Goal: Task Accomplishment & Management: Complete application form

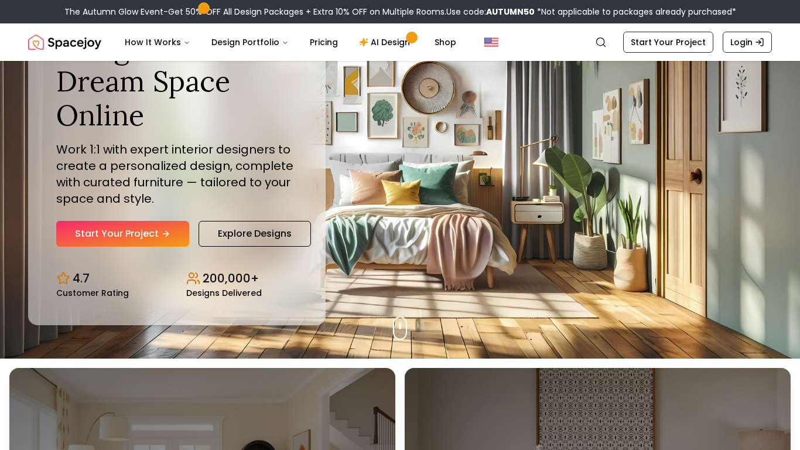
scroll to position [91, 0]
click at [145, 234] on link "Start Your Project" at bounding box center [122, 234] width 133 height 26
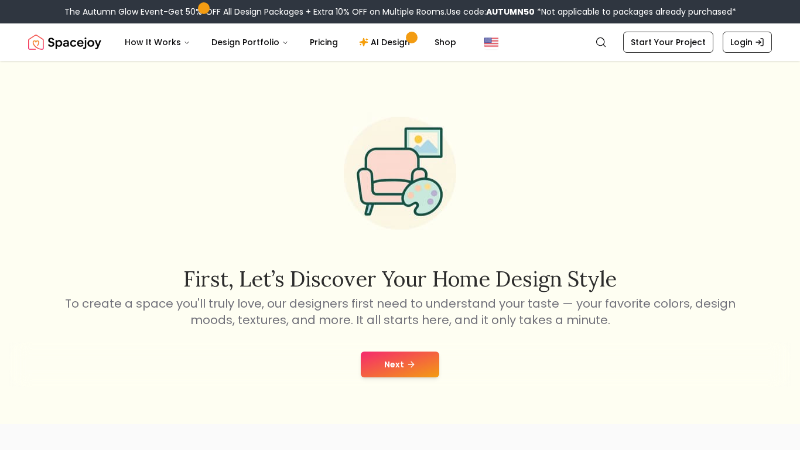
click at [366, 360] on button "Next" at bounding box center [400, 364] width 78 height 26
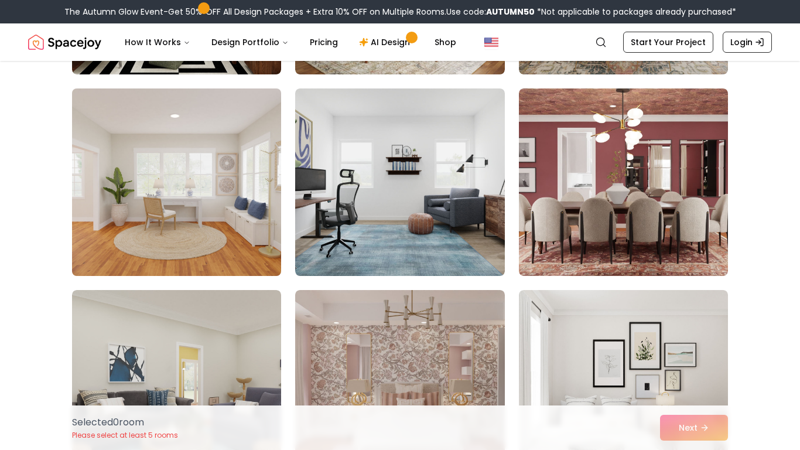
scroll to position [1079, 0]
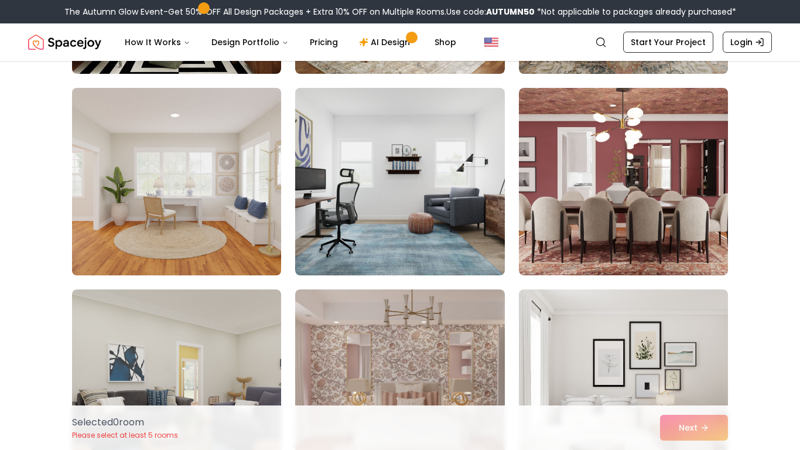
click at [222, 198] on img at bounding box center [177, 181] width 220 height 197
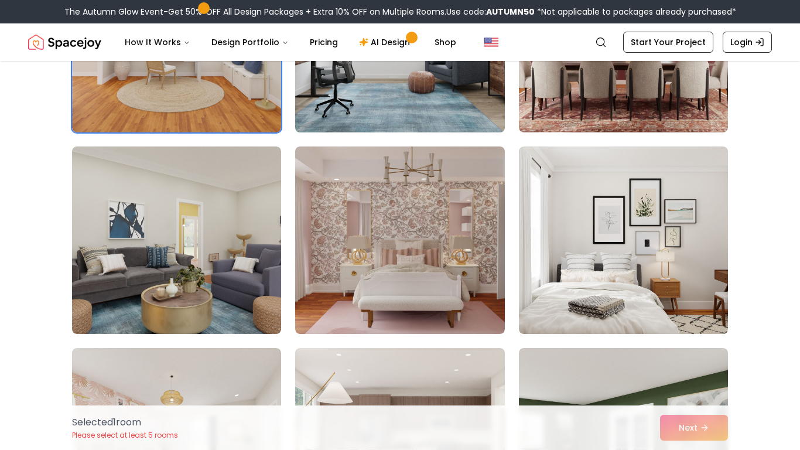
scroll to position [1222, 0]
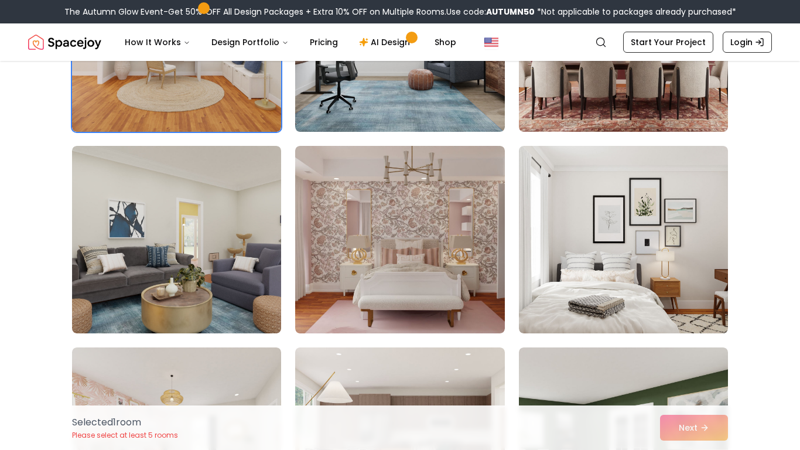
click at [670, 427] on div "Selected 1 room Please select at least 5 rooms Next" at bounding box center [400, 427] width 675 height 44
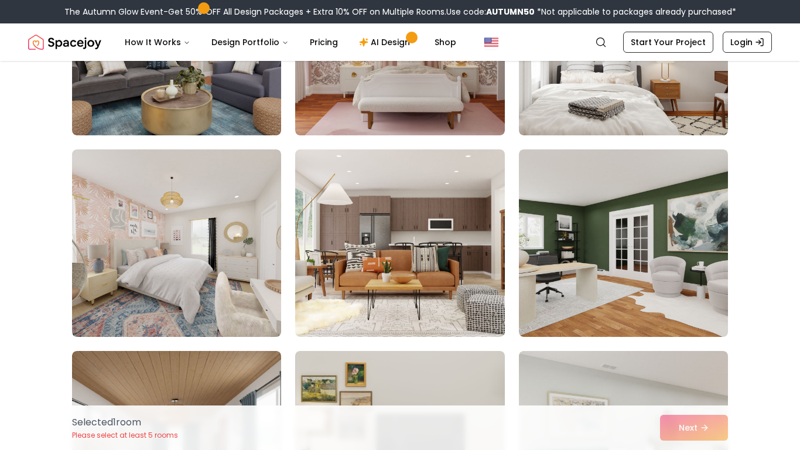
scroll to position [1348, 0]
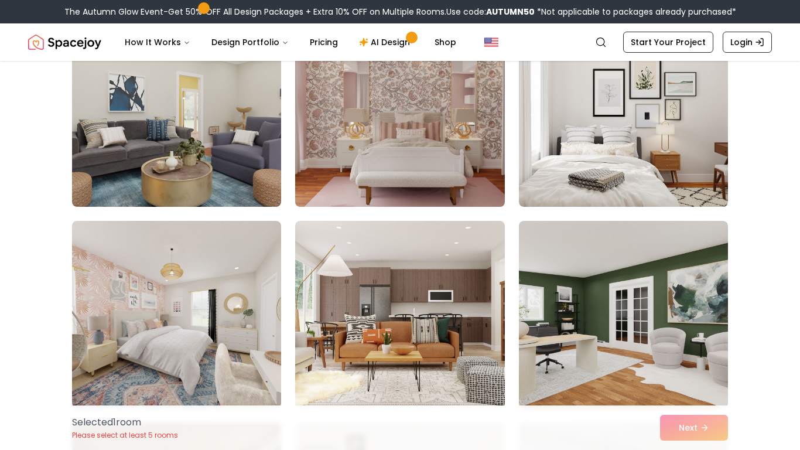
click at [445, 160] on img at bounding box center [400, 113] width 220 height 197
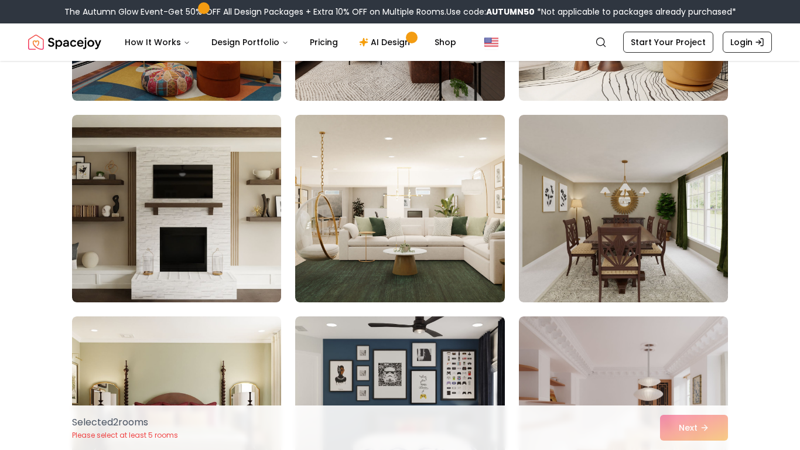
scroll to position [2672, 0]
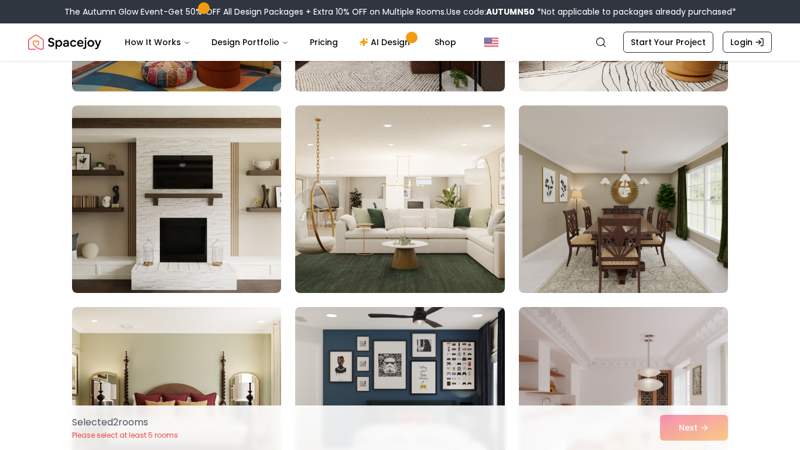
click at [457, 224] on img at bounding box center [400, 199] width 220 height 197
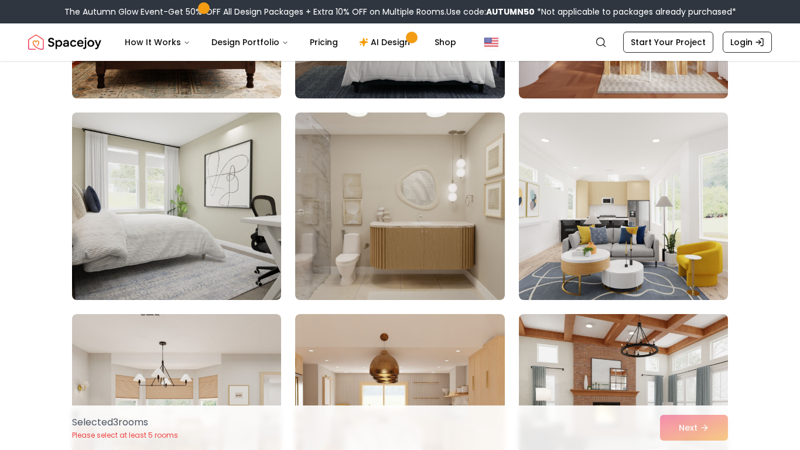
click at [259, 204] on img at bounding box center [177, 206] width 220 height 197
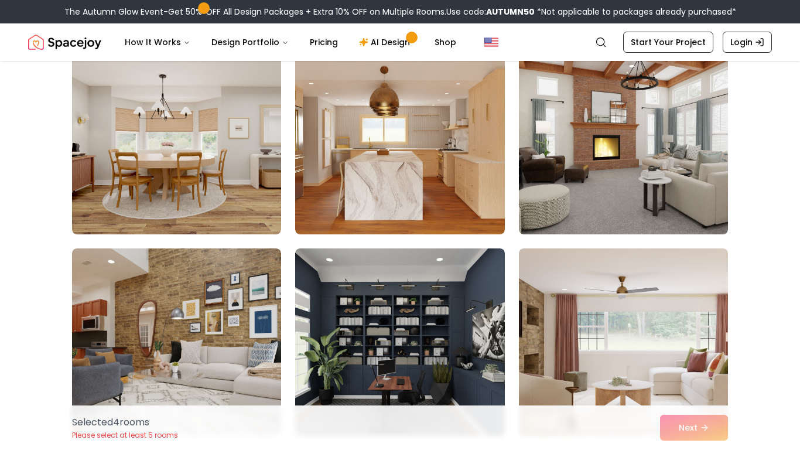
scroll to position [3336, 0]
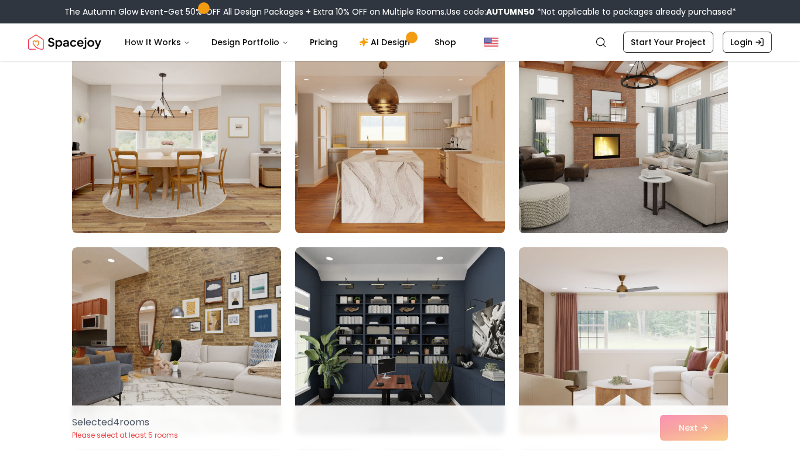
click at [367, 153] on img at bounding box center [400, 139] width 220 height 197
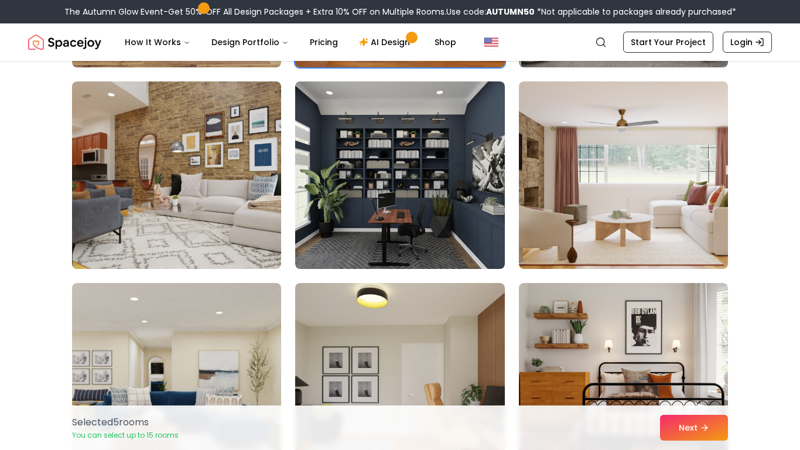
scroll to position [3503, 0]
click at [664, 419] on button "Next" at bounding box center [694, 428] width 68 height 26
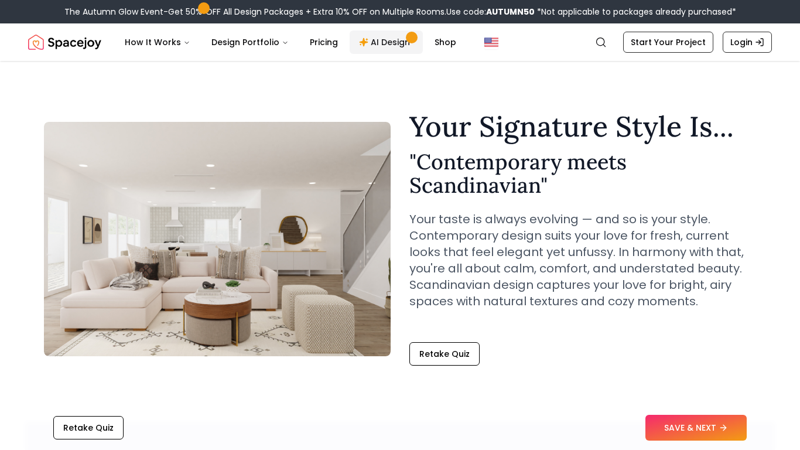
click at [376, 49] on link "AI Design" at bounding box center [386, 41] width 73 height 23
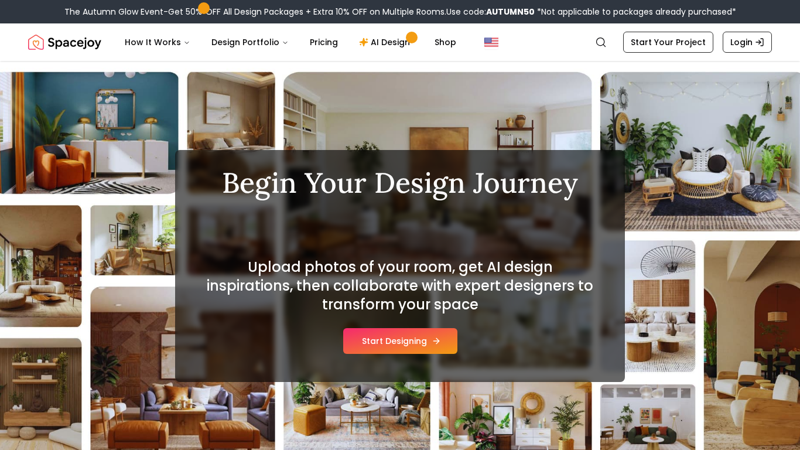
click at [430, 352] on button "Start Designing" at bounding box center [400, 341] width 114 height 26
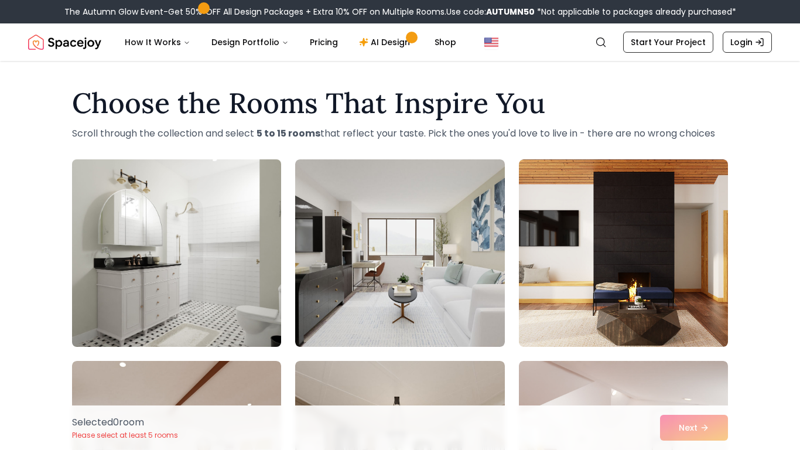
click at [213, 207] on img at bounding box center [177, 253] width 220 height 197
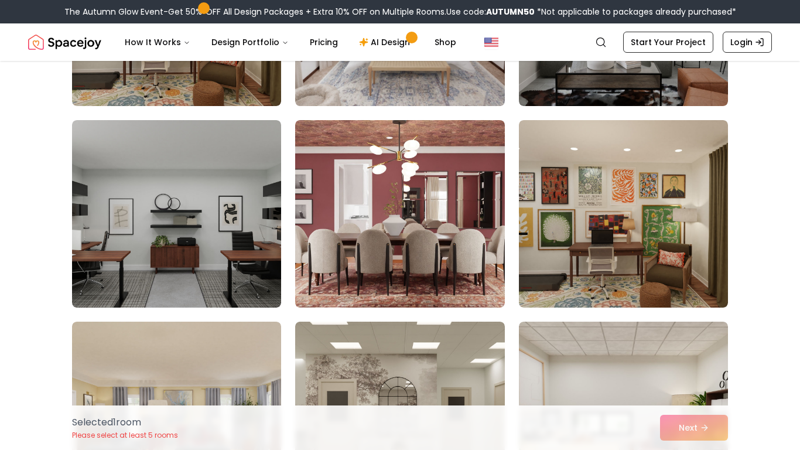
scroll to position [1652, 0]
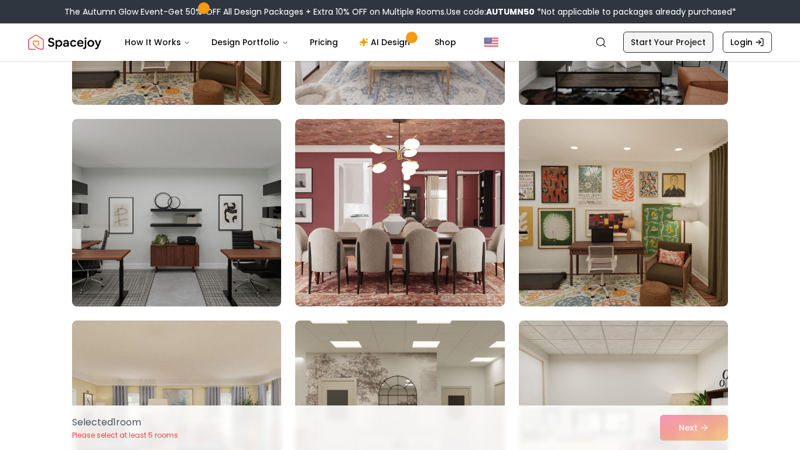
click at [648, 41] on link "Start Your Project" at bounding box center [668, 42] width 90 height 21
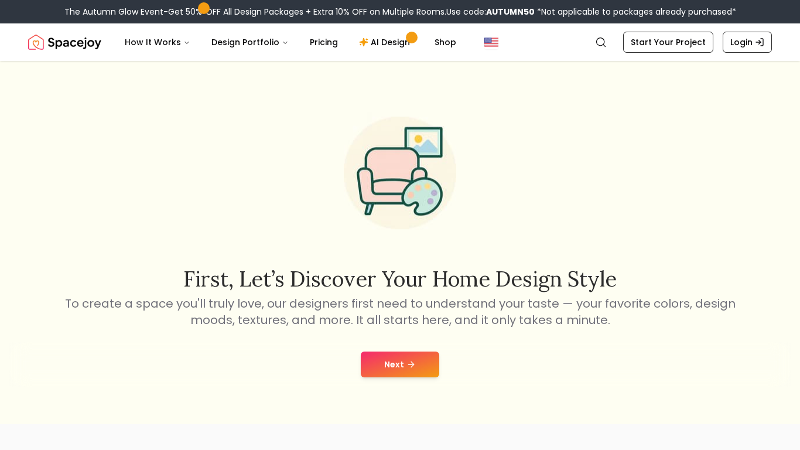
click at [419, 361] on button "Next" at bounding box center [400, 364] width 78 height 26
